Goal: Task Accomplishment & Management: Use online tool/utility

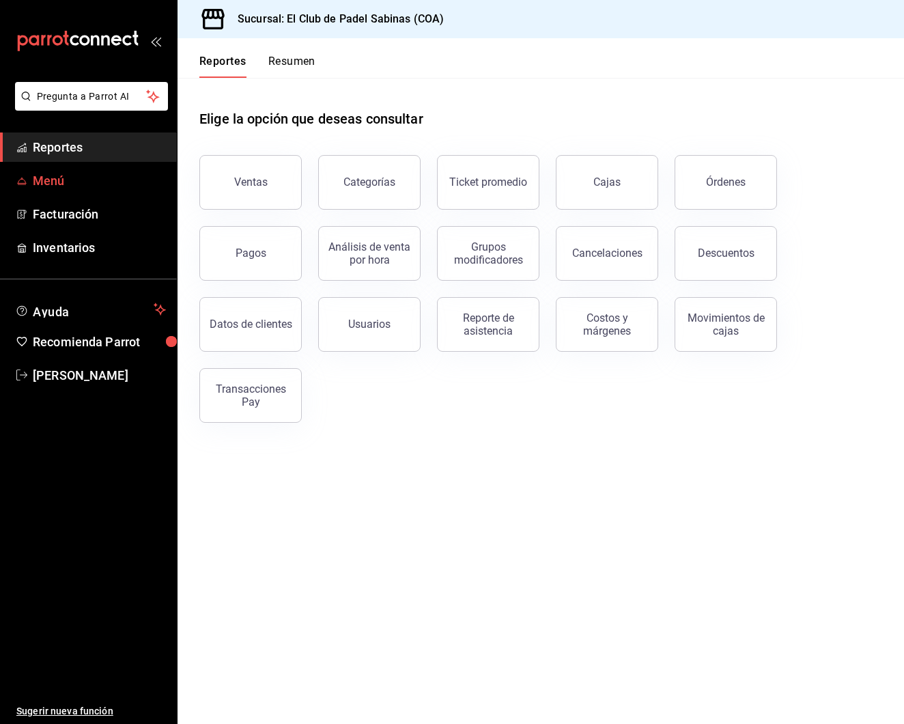
click at [107, 182] on span "Menú" at bounding box center [99, 180] width 133 height 18
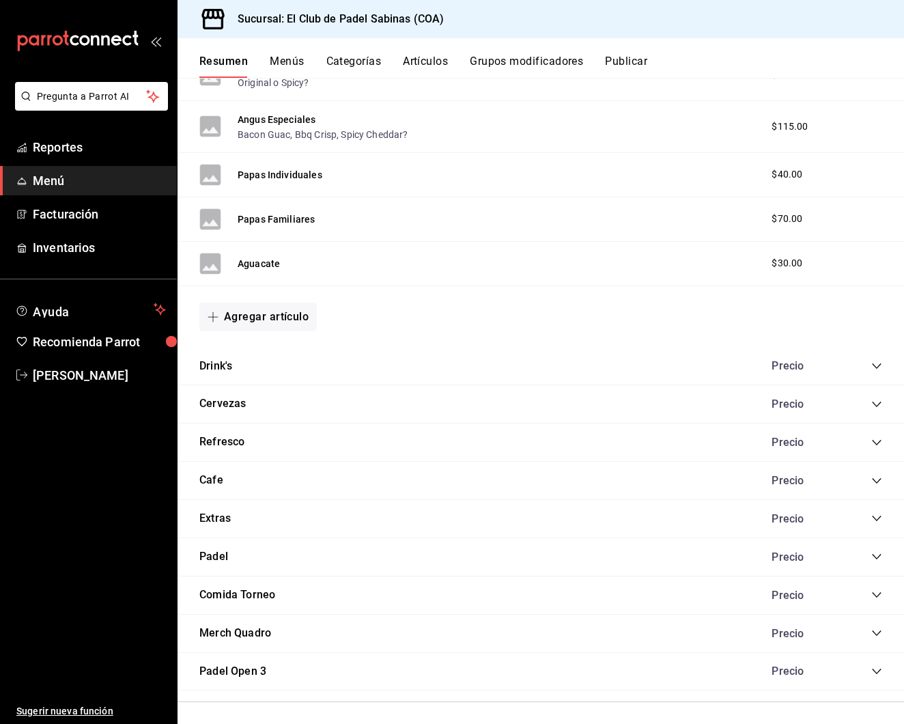
scroll to position [797, 0]
click at [876, 552] on icon "collapse-category-row" at bounding box center [876, 557] width 11 height 11
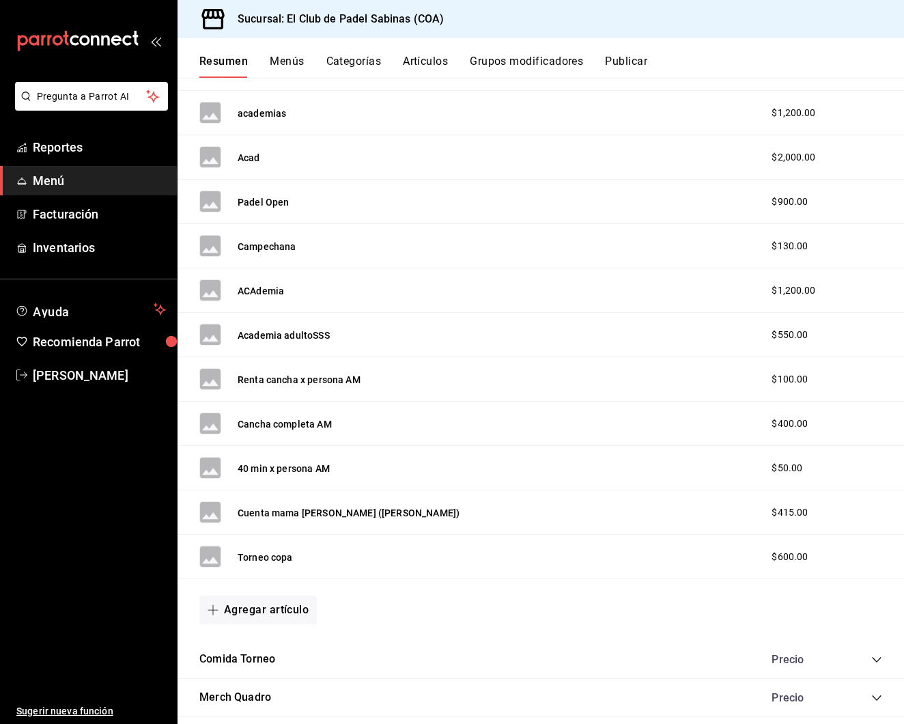
scroll to position [2364, 0]
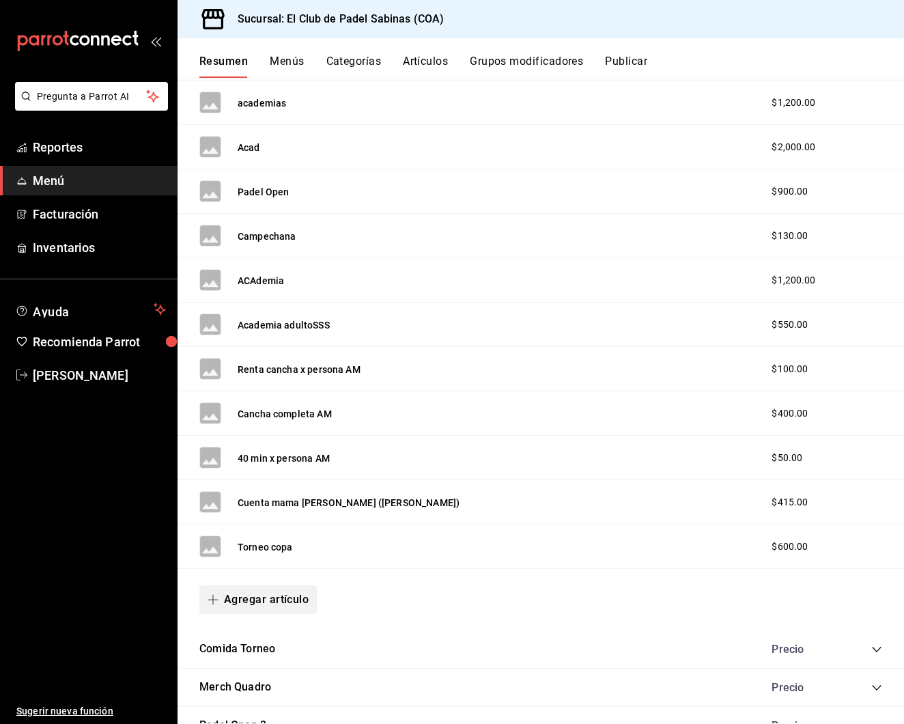
click at [262, 589] on button "Agregar artículo" at bounding box center [257, 599] width 117 height 29
click at [261, 661] on li "Artículo nuevo" at bounding box center [252, 664] width 107 height 33
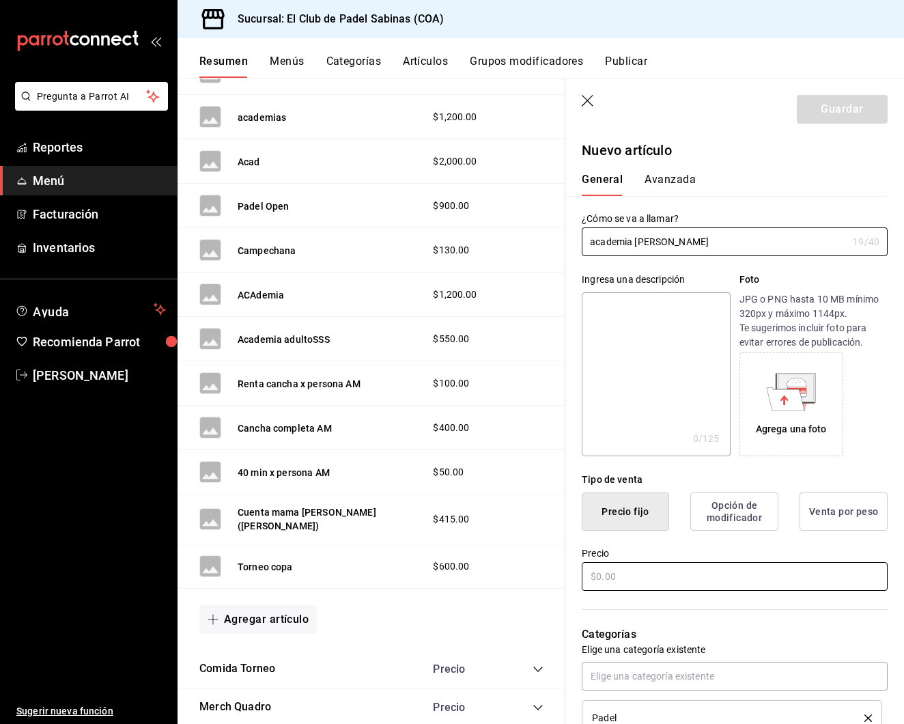
type input "academia [PERSON_NAME]"
click at [628, 581] on input "text" at bounding box center [735, 576] width 306 height 29
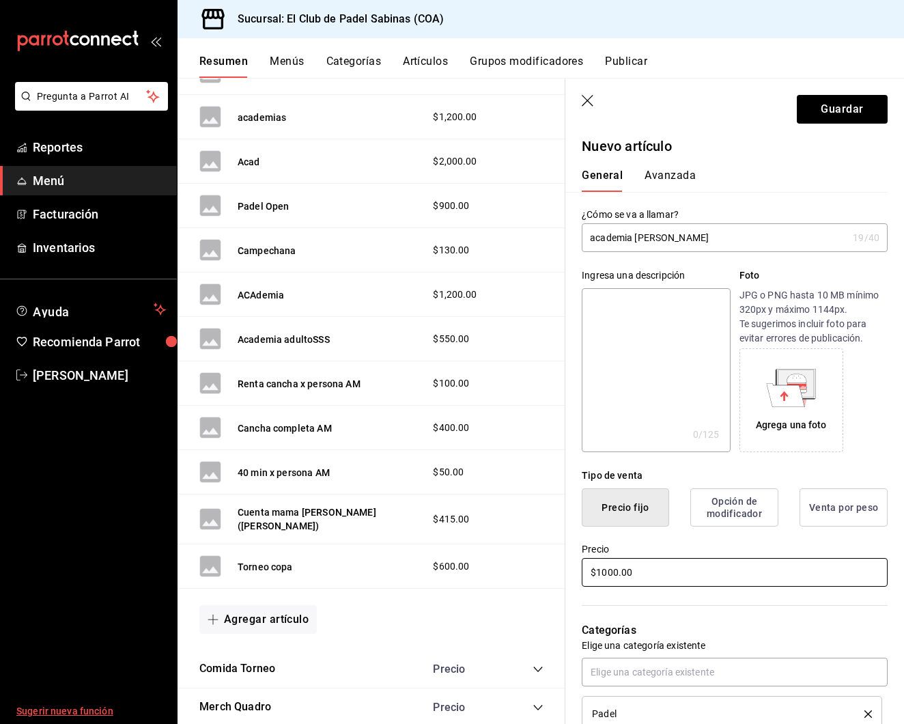
scroll to position [5, 0]
type input "$1000.00"
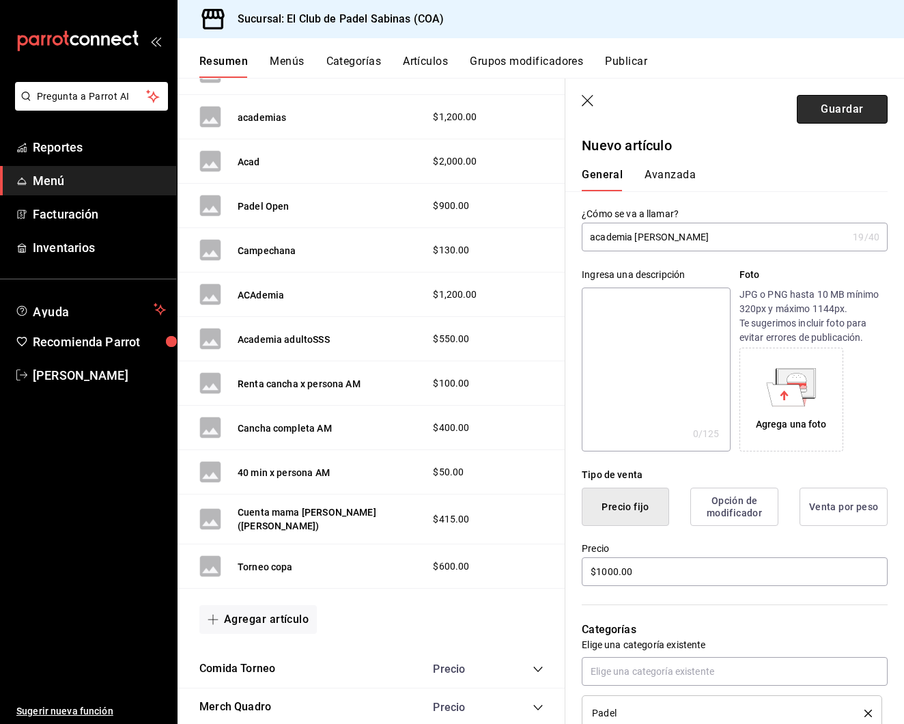
click at [835, 100] on button "Guardar" at bounding box center [842, 109] width 91 height 29
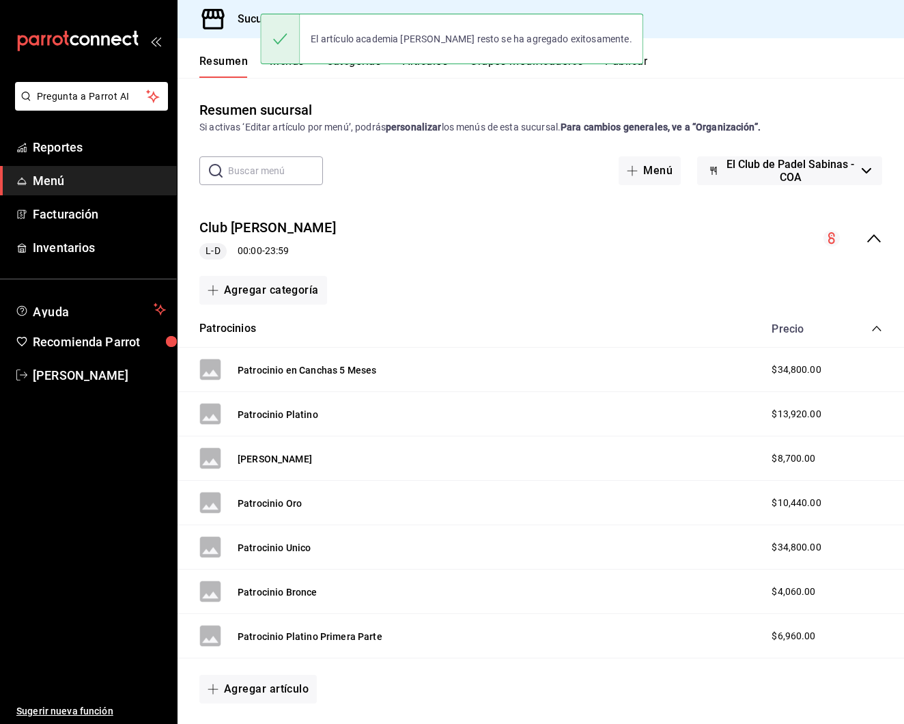
click at [633, 59] on div "El artículo academia [PERSON_NAME] resto se ha agregado exitosamente." at bounding box center [451, 39] width 383 height 51
click at [644, 61] on button "Publicar" at bounding box center [626, 66] width 42 height 23
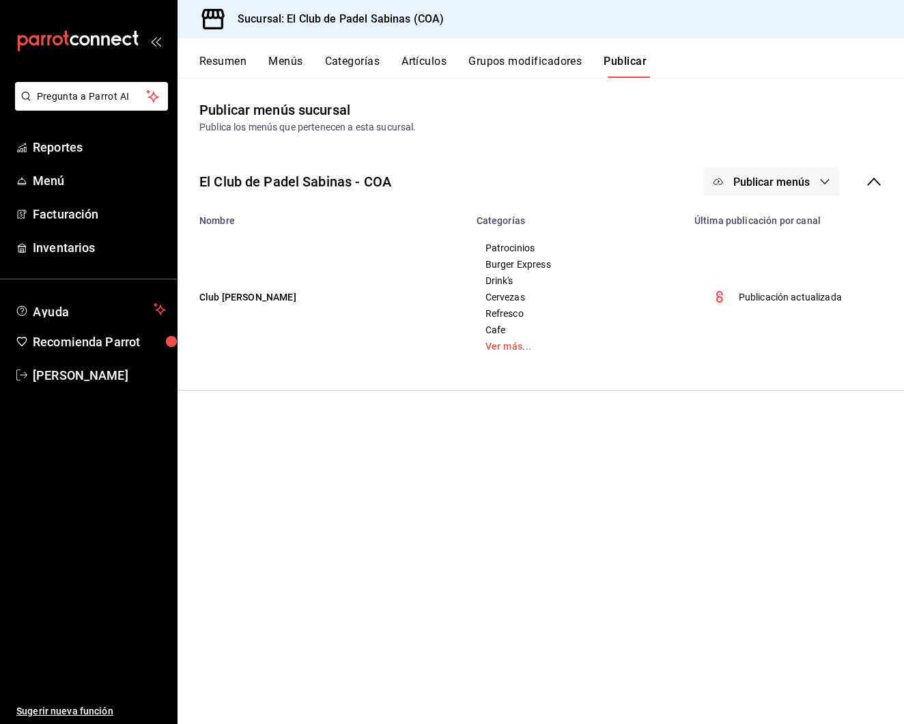
click at [775, 184] on span "Publicar menús" at bounding box center [771, 181] width 76 height 13
click at [791, 216] on li "Punto de venta" at bounding box center [772, 226] width 126 height 38
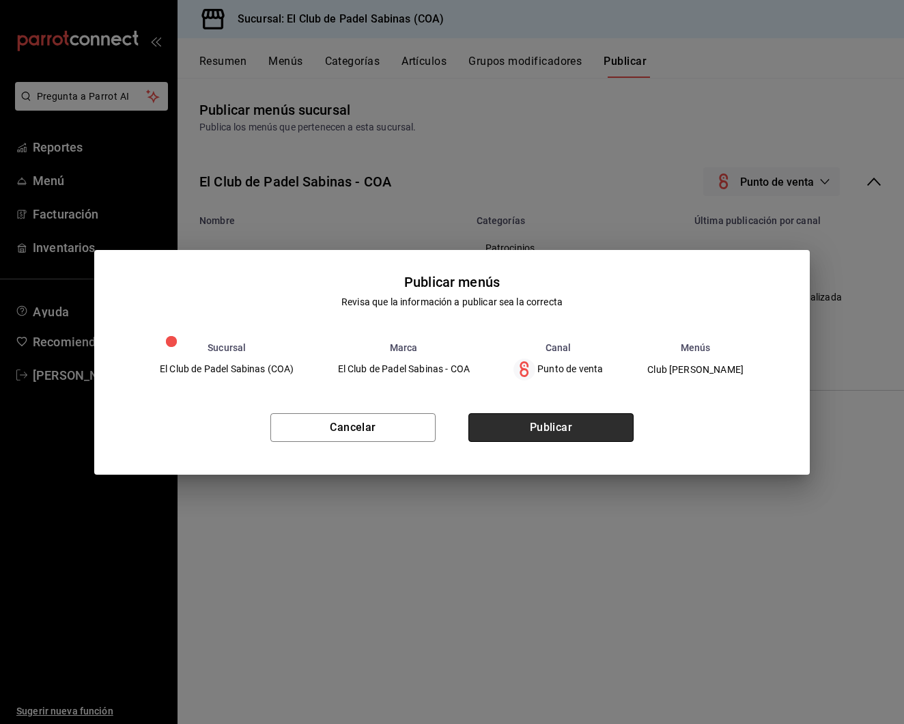
click at [569, 420] on button "Publicar" at bounding box center [550, 427] width 165 height 29
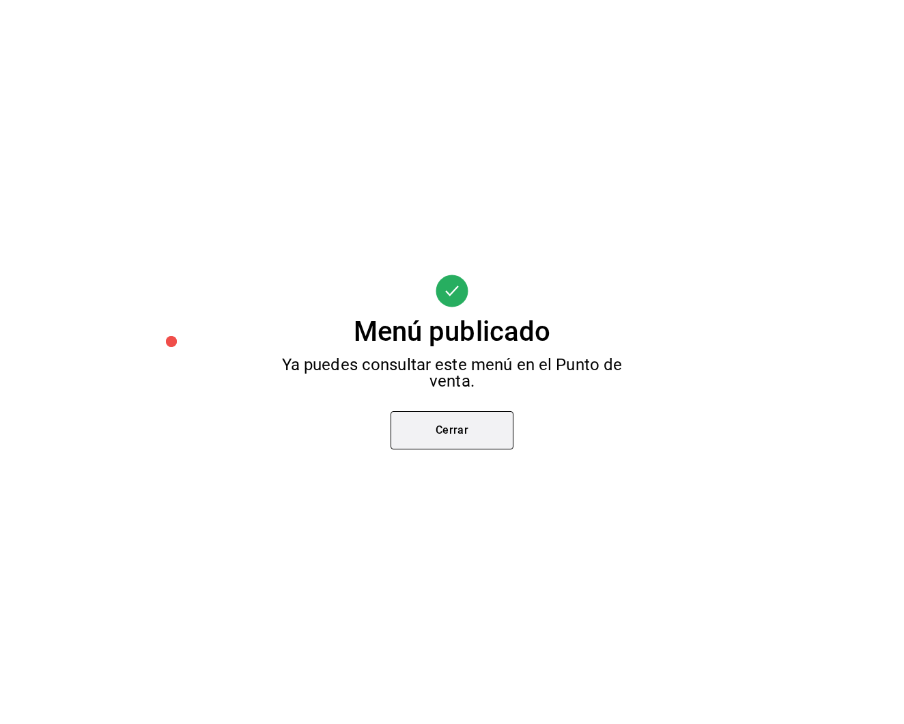
click at [474, 428] on button "Cerrar" at bounding box center [451, 430] width 123 height 38
